Goal: Task Accomplishment & Management: Use online tool/utility

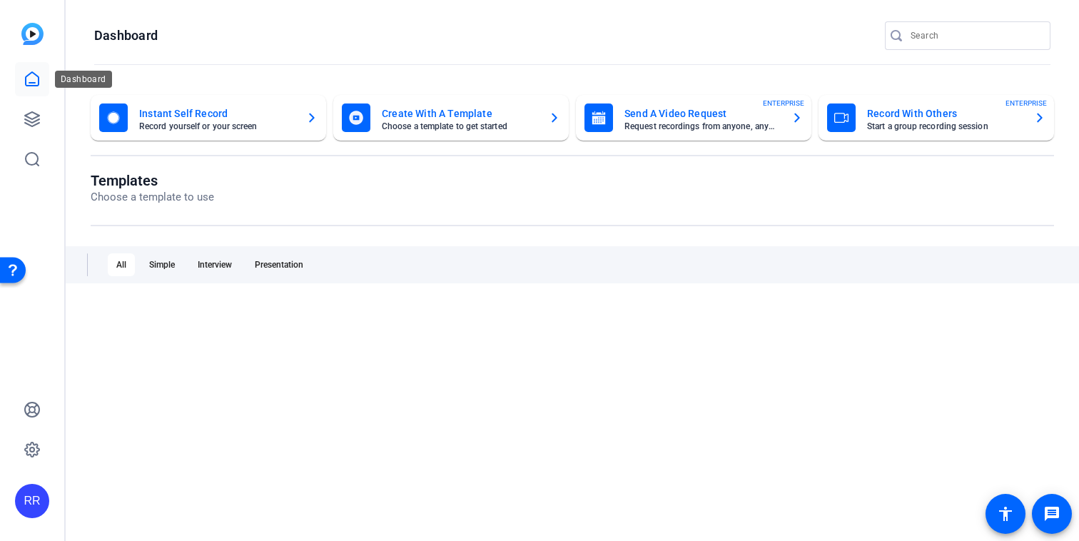
click at [29, 78] on icon at bounding box center [32, 79] width 17 height 17
click at [25, 116] on icon at bounding box center [32, 119] width 14 height 14
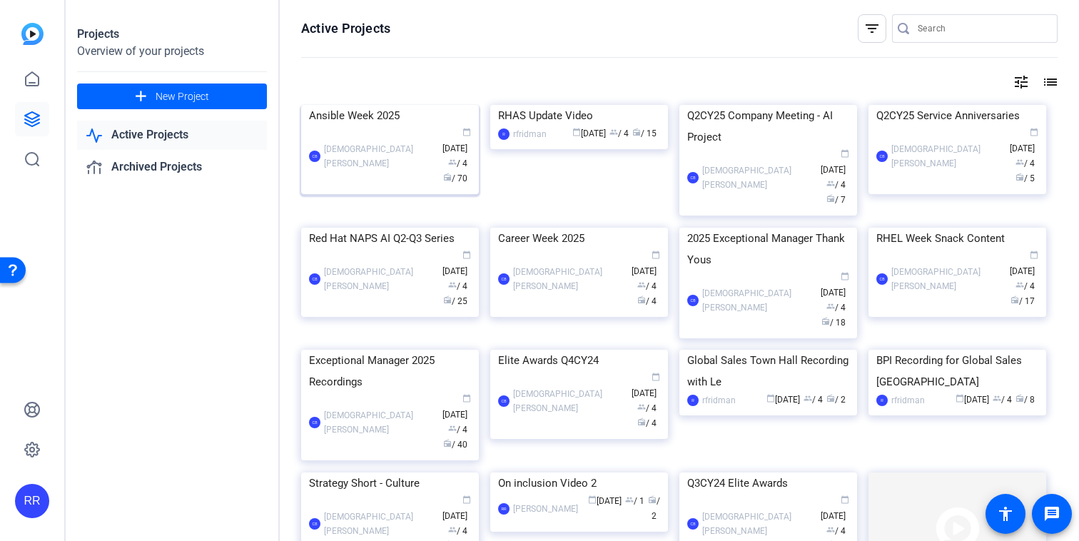
click at [360, 126] on div "Ansible Week 2025" at bounding box center [390, 115] width 162 height 21
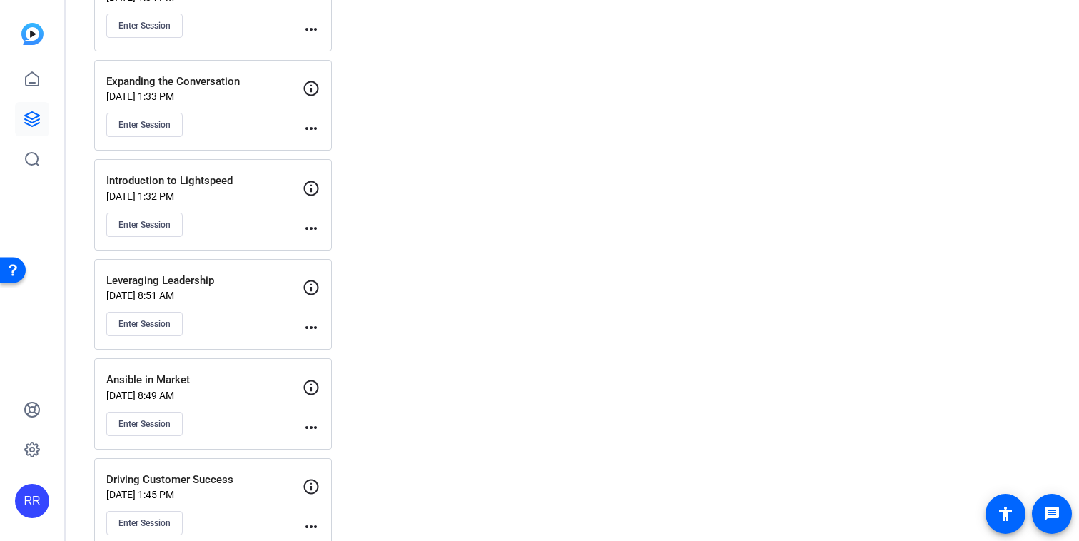
scroll to position [581, 0]
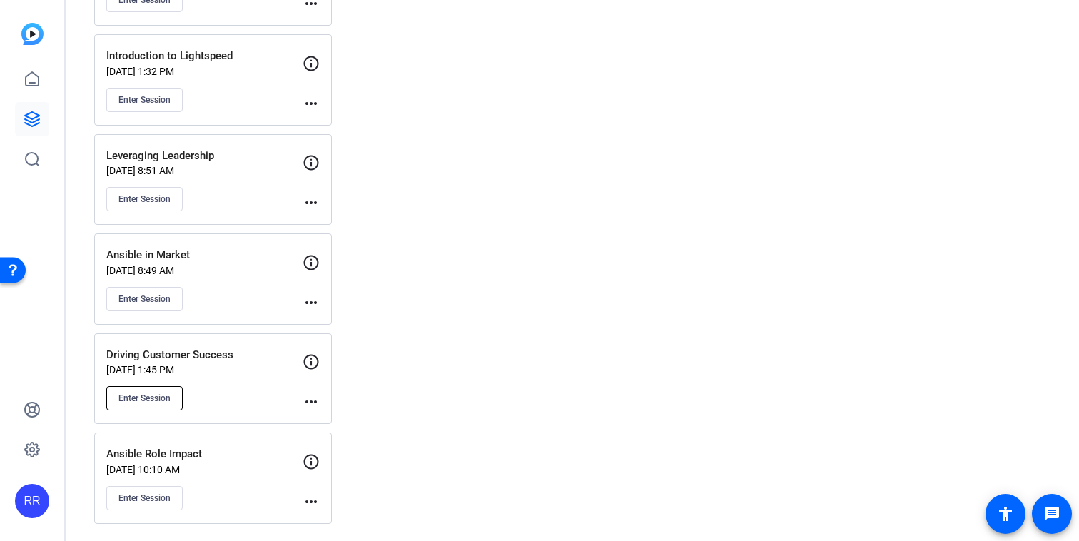
click at [149, 396] on span "Enter Session" at bounding box center [144, 397] width 52 height 11
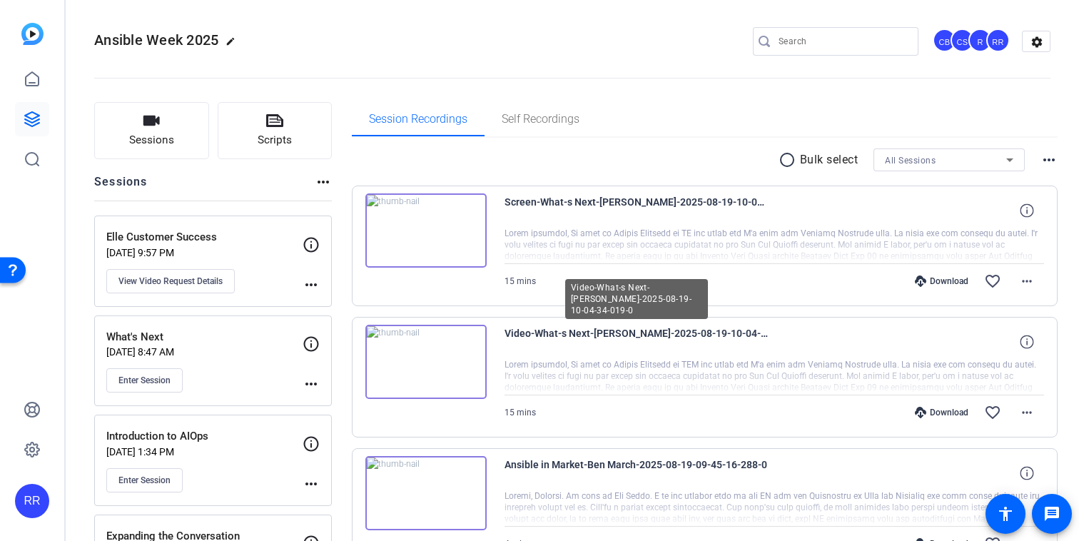
scroll to position [0, 0]
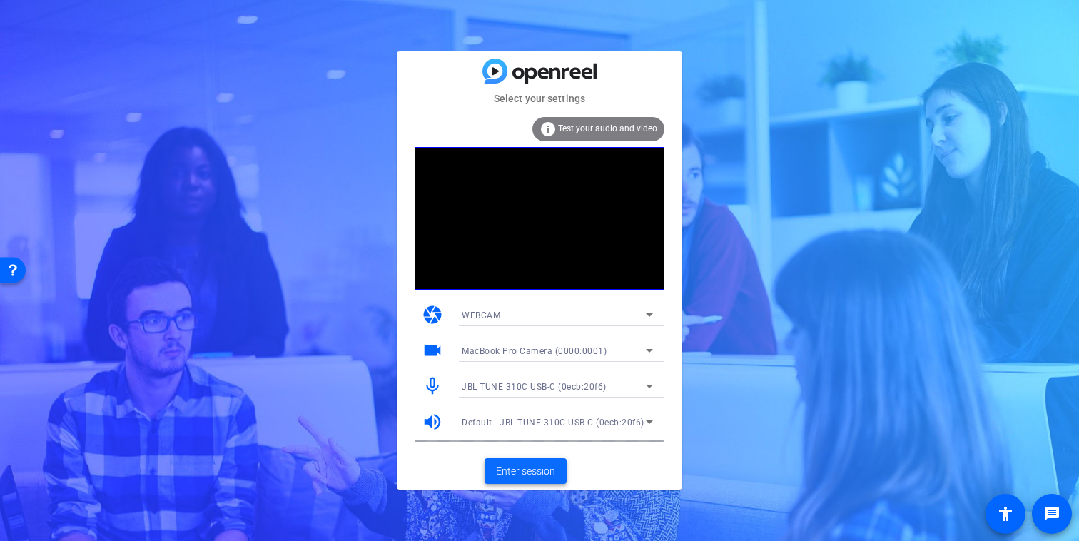
click at [502, 469] on span "Enter session" at bounding box center [525, 471] width 59 height 15
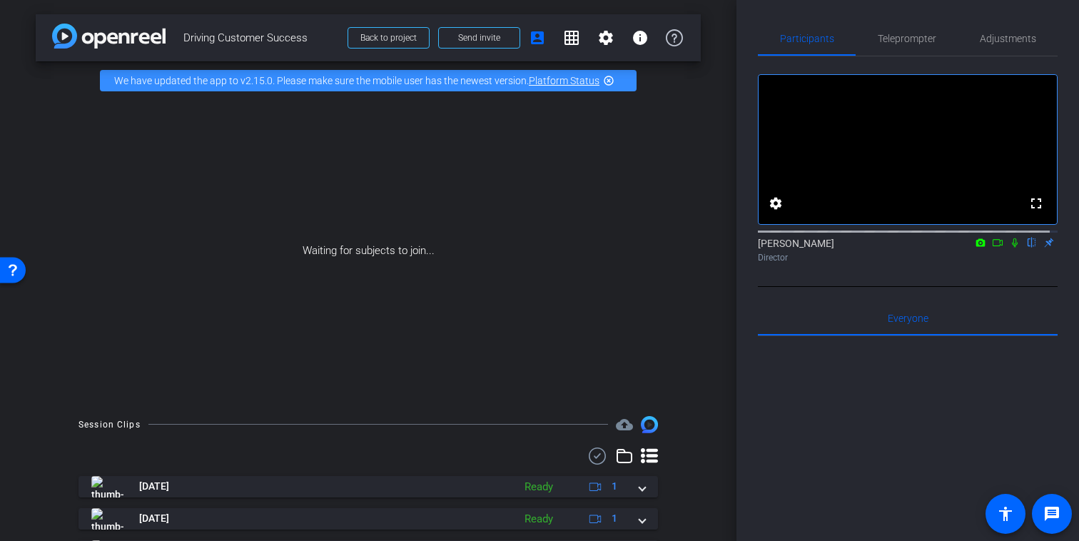
click at [1009, 248] on icon at bounding box center [1014, 243] width 11 height 10
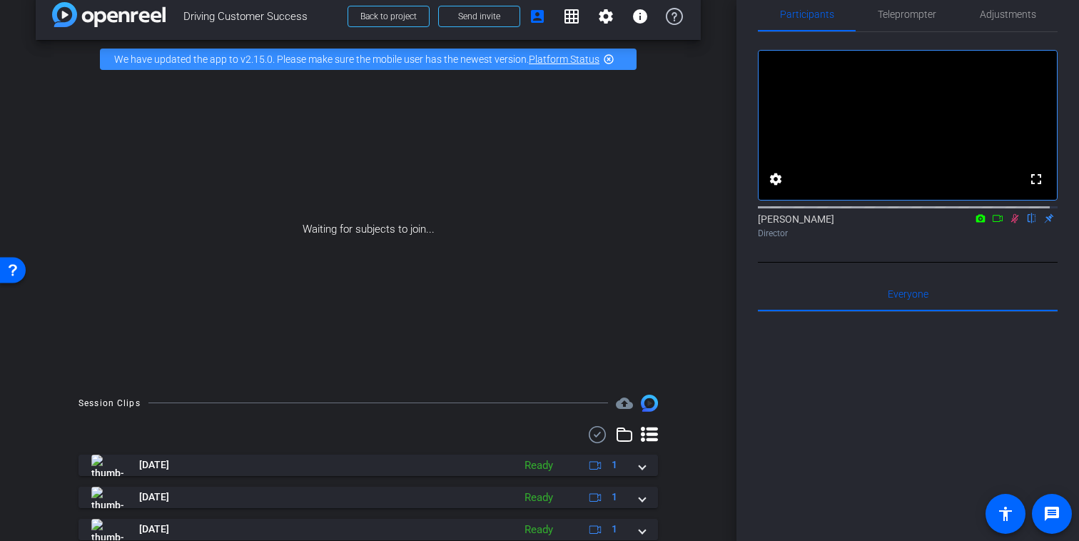
scroll to position [1, 0]
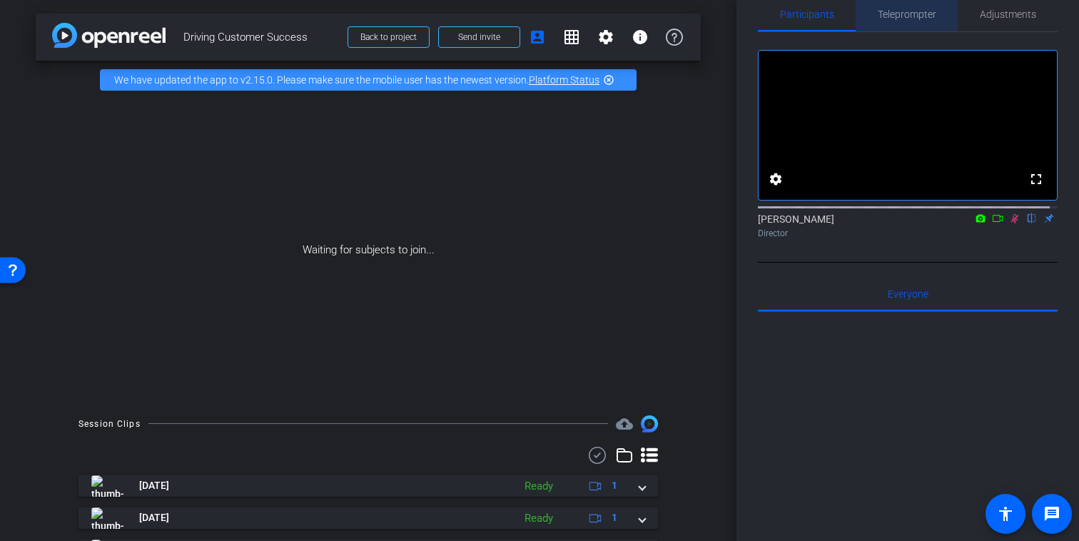
click at [907, 22] on span "Teleprompter" at bounding box center [907, 14] width 59 height 34
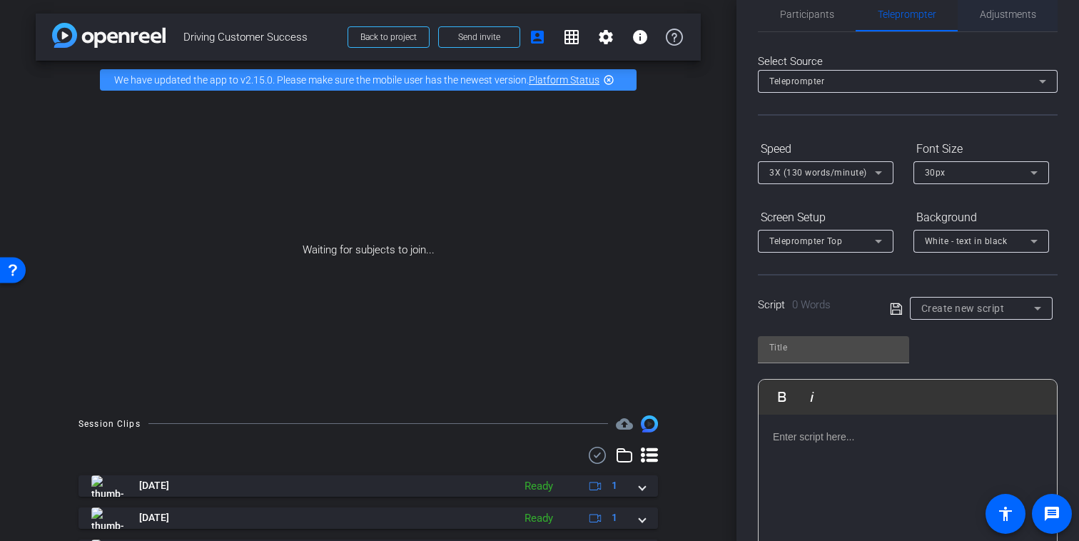
click at [988, 11] on span "Adjustments" at bounding box center [1008, 14] width 56 height 10
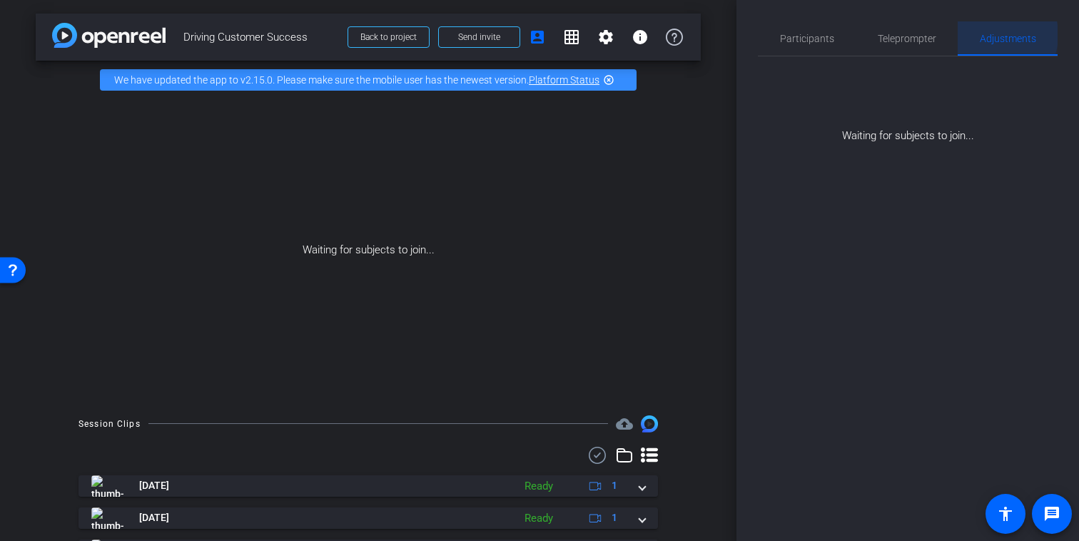
scroll to position [0, 0]
click at [801, 45] on span "Participants" at bounding box center [807, 38] width 54 height 34
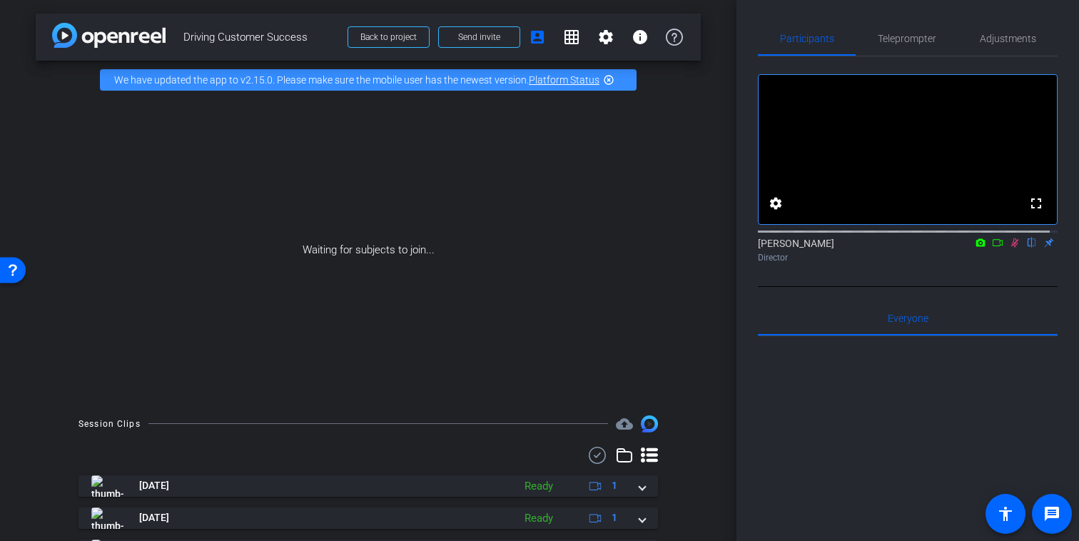
click at [603, 86] on mat-icon "highlight_off" at bounding box center [608, 79] width 11 height 11
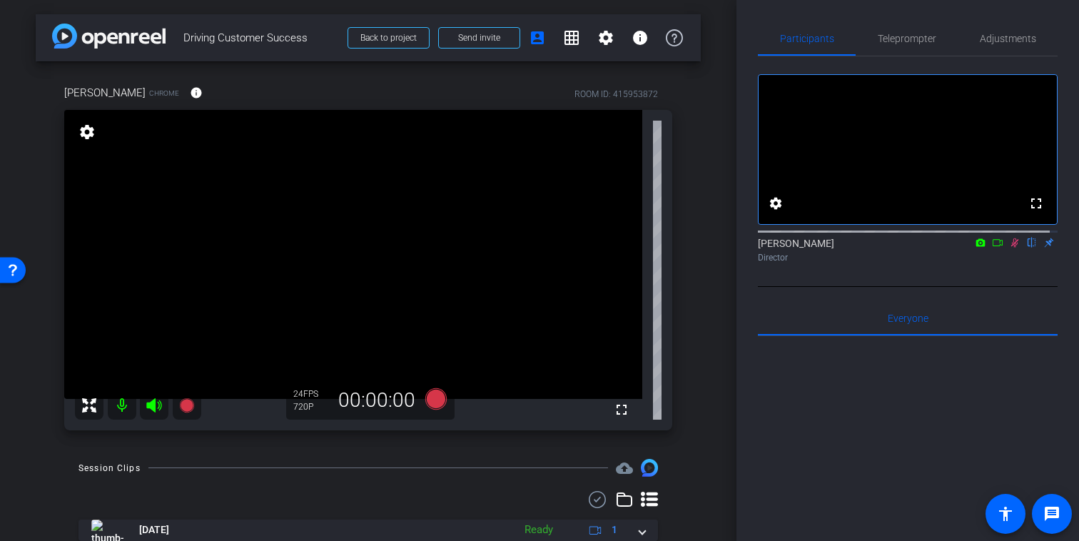
click at [1006, 249] on mat-icon at bounding box center [1014, 242] width 17 height 13
click at [1001, 36] on span "Adjustments" at bounding box center [1008, 39] width 56 height 10
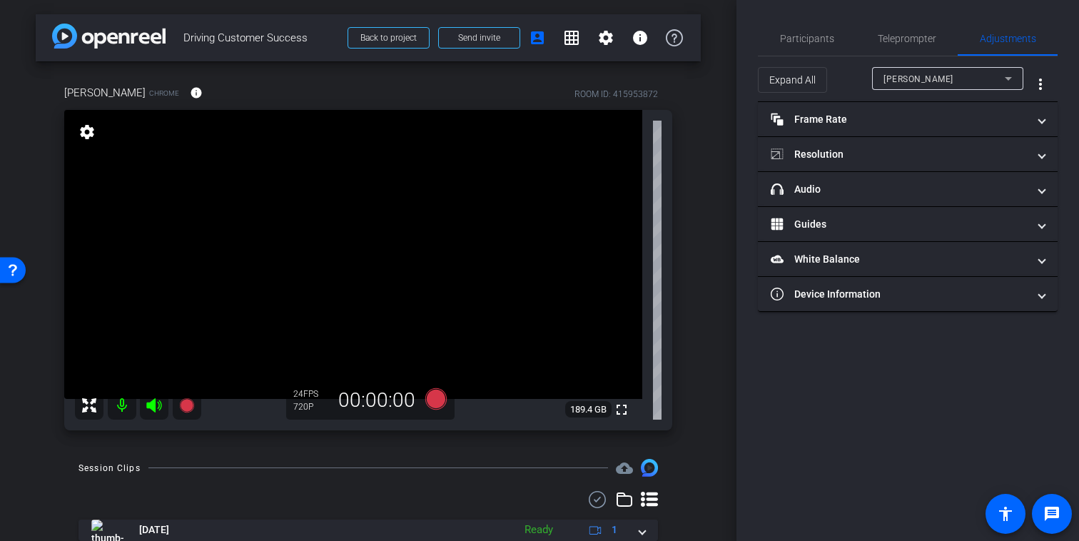
click at [964, 79] on div "Pedro" at bounding box center [943, 79] width 121 height 18
click at [964, 79] on div at bounding box center [539, 270] width 1079 height 541
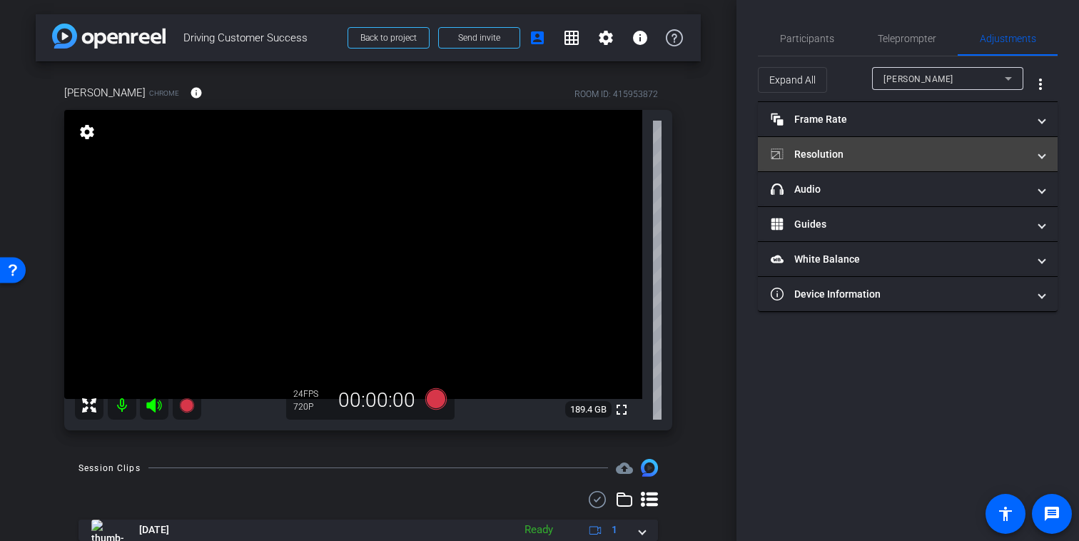
click at [851, 165] on mat-expansion-panel-header "Resolution" at bounding box center [908, 154] width 300 height 34
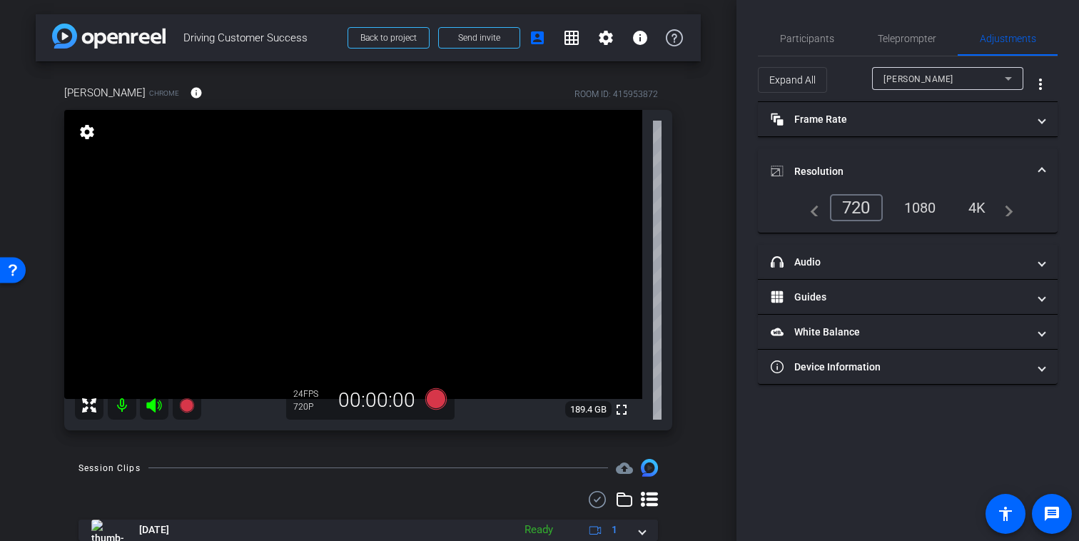
click at [915, 210] on div "1080" at bounding box center [920, 208] width 54 height 24
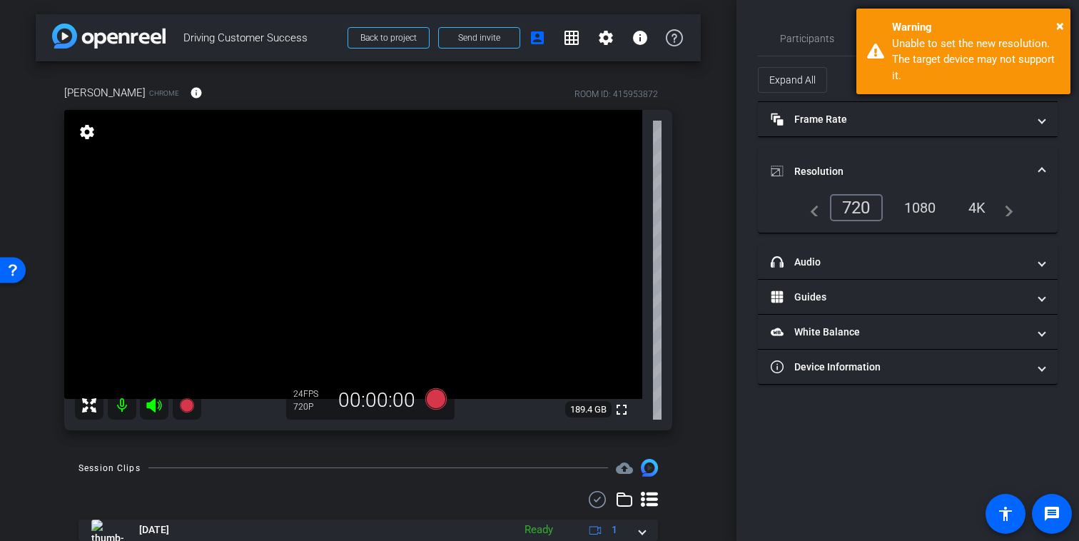
click at [1064, 19] on div "× Warning Unable to set the new resolution. The target device may not support i…" at bounding box center [963, 52] width 214 height 86
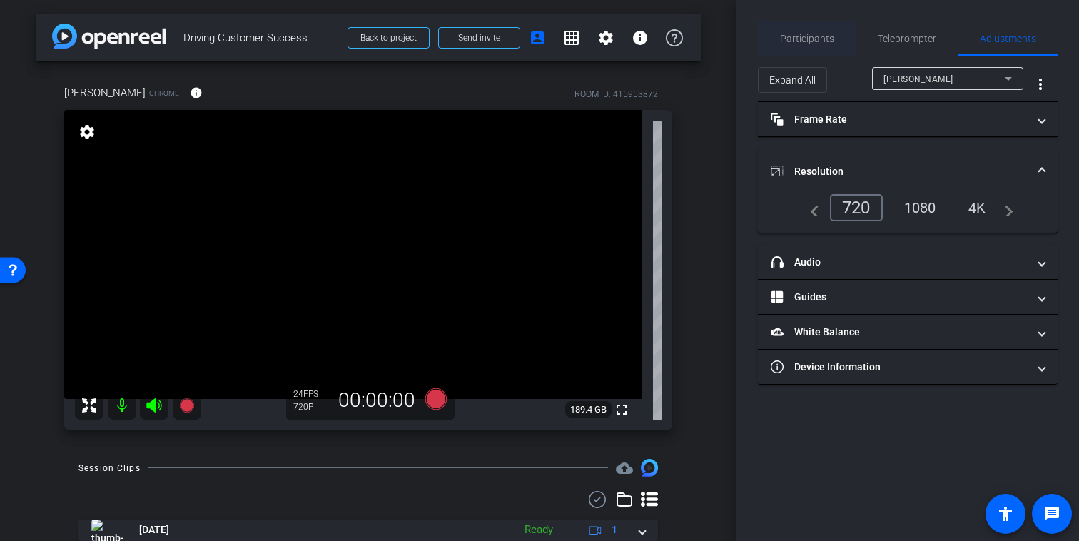
click at [795, 44] on span "Participants" at bounding box center [807, 39] width 54 height 10
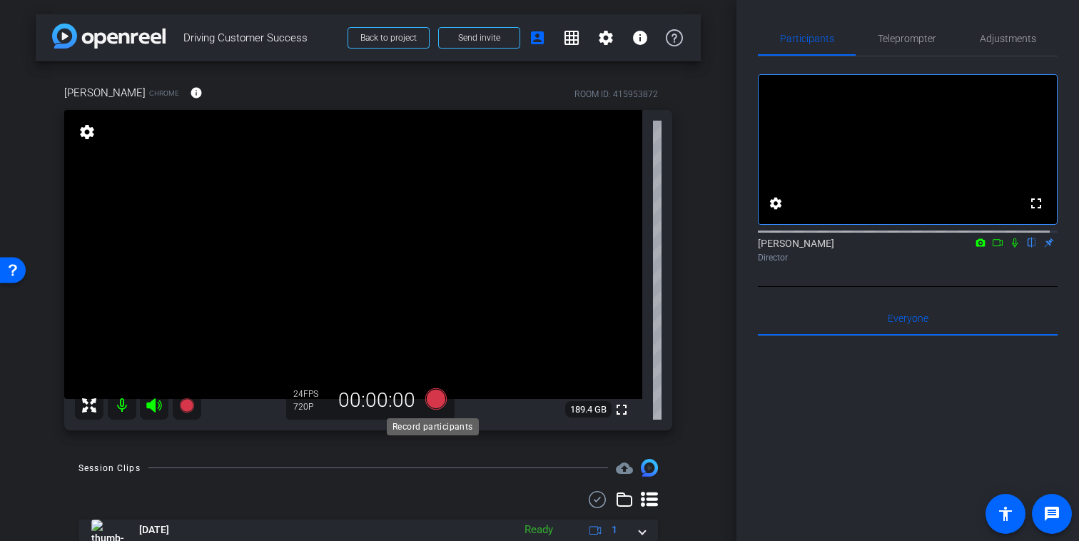
click at [432, 400] on icon at bounding box center [435, 398] width 21 height 21
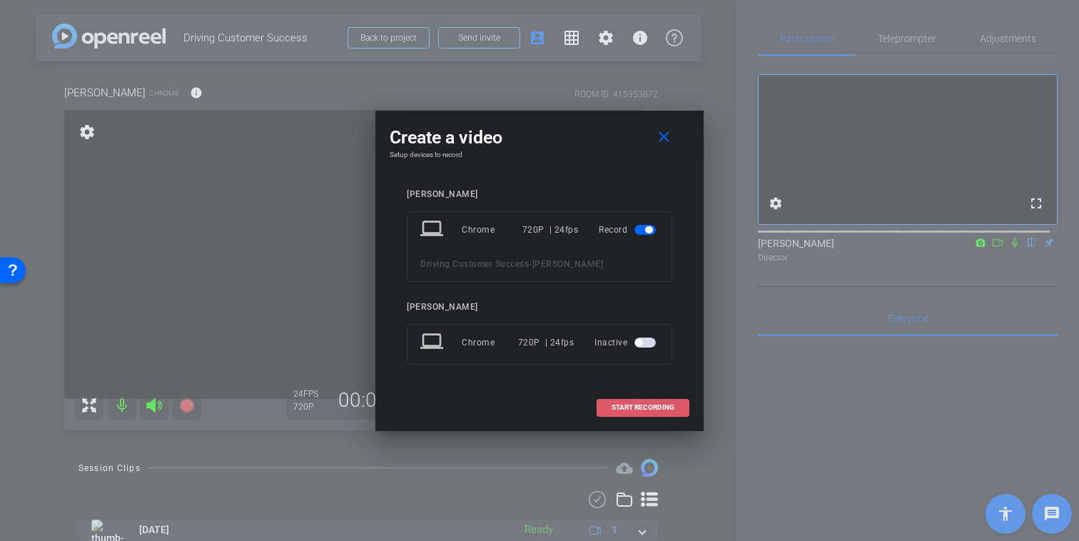
click at [626, 410] on span "START RECORDING" at bounding box center [643, 407] width 63 height 7
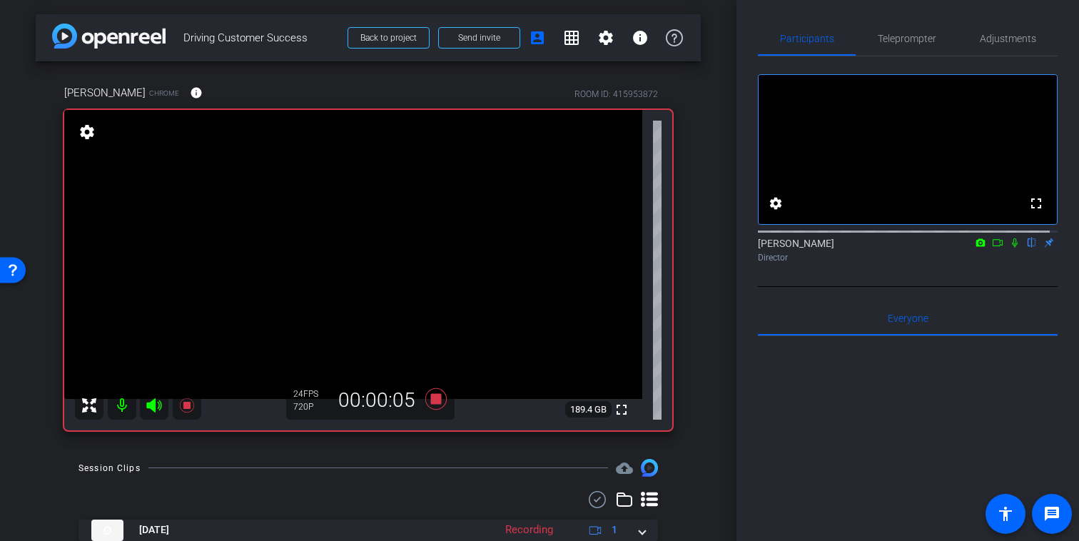
click at [1009, 248] on icon at bounding box center [1014, 243] width 11 height 10
click at [993, 246] on icon at bounding box center [998, 242] width 10 height 7
click at [1026, 248] on icon at bounding box center [1031, 243] width 11 height 10
click at [431, 403] on icon at bounding box center [435, 398] width 21 height 21
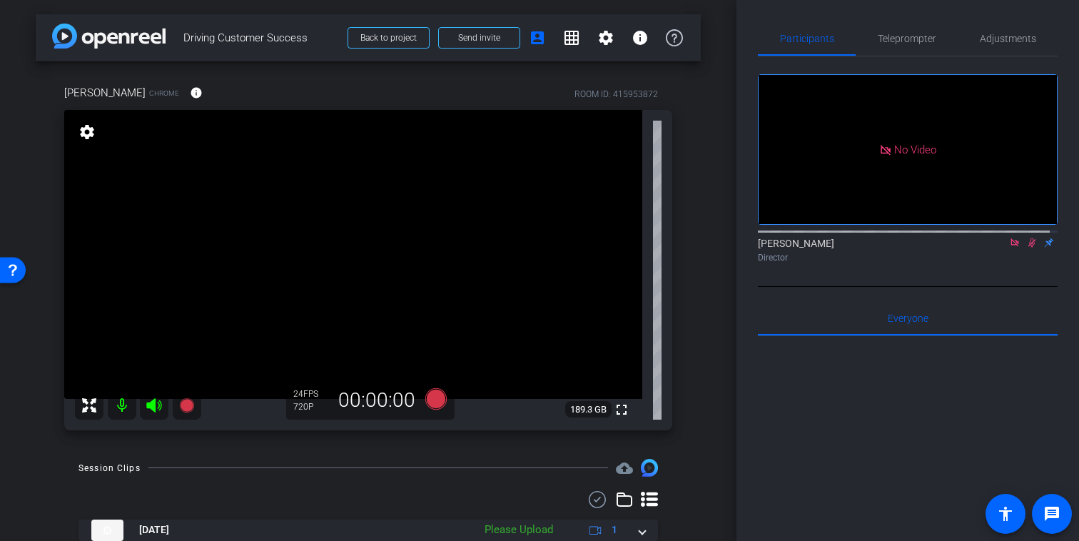
click at [1028, 248] on icon at bounding box center [1032, 242] width 8 height 9
click at [1009, 248] on icon at bounding box center [1014, 243] width 11 height 10
click at [996, 249] on mat-icon at bounding box center [997, 242] width 17 height 13
